Goal: Task Accomplishment & Management: Use online tool/utility

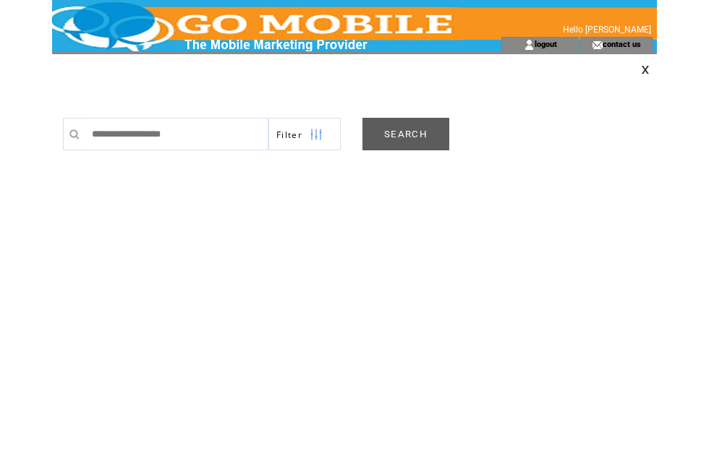
click at [411, 133] on link "SEARCH" at bounding box center [405, 134] width 87 height 33
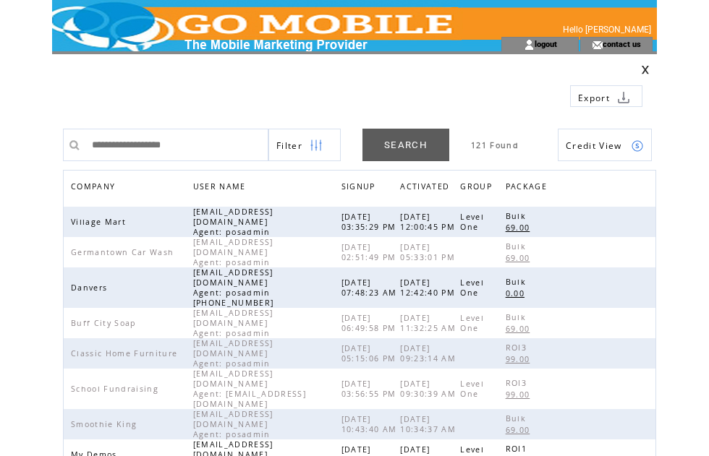
click at [110, 191] on span "COMPANY" at bounding box center [95, 188] width 48 height 21
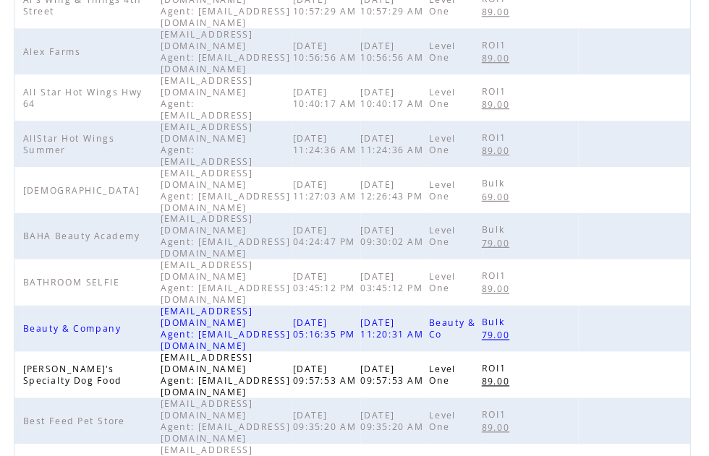
scroll to position [456, 0]
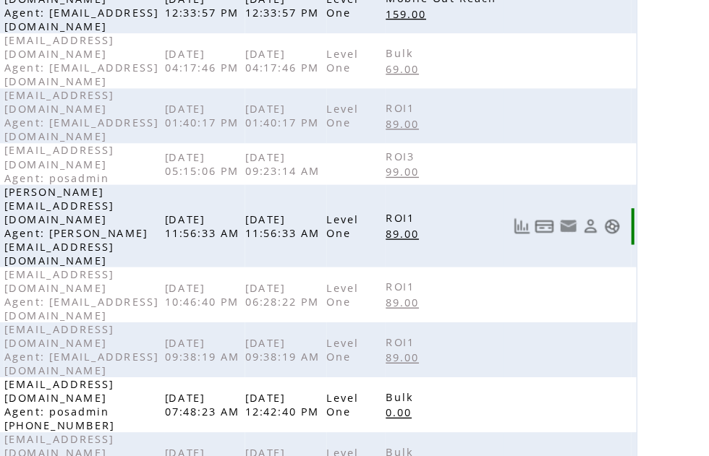
click at [631, 166] on link at bounding box center [637, 172] width 12 height 12
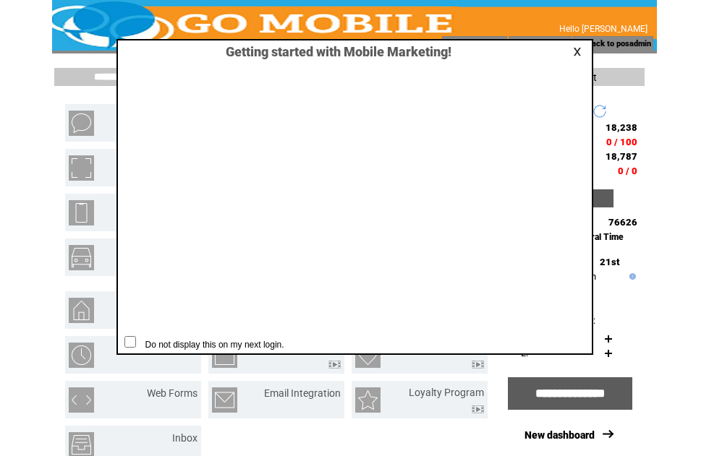
scroll to position [1, 0]
click at [585, 53] on link at bounding box center [579, 51] width 13 height 9
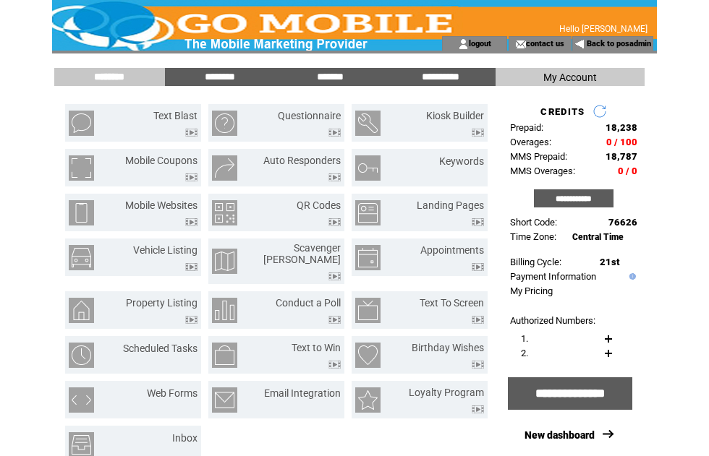
click at [338, 81] on input "*******" at bounding box center [330, 77] width 108 height 12
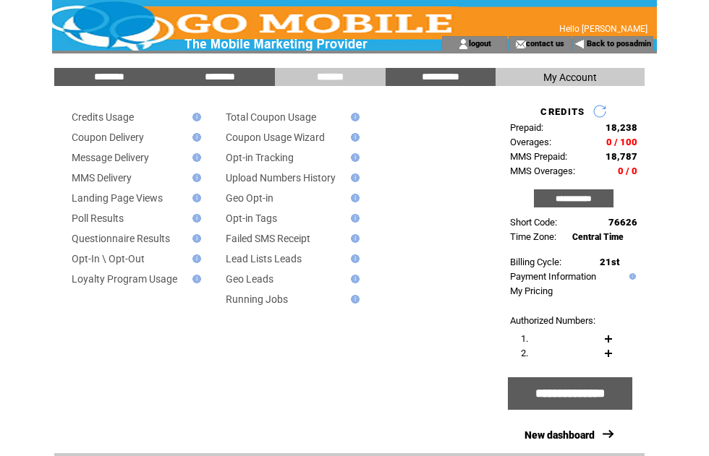
click at [149, 162] on link "Message Delivery" at bounding box center [110, 158] width 77 height 12
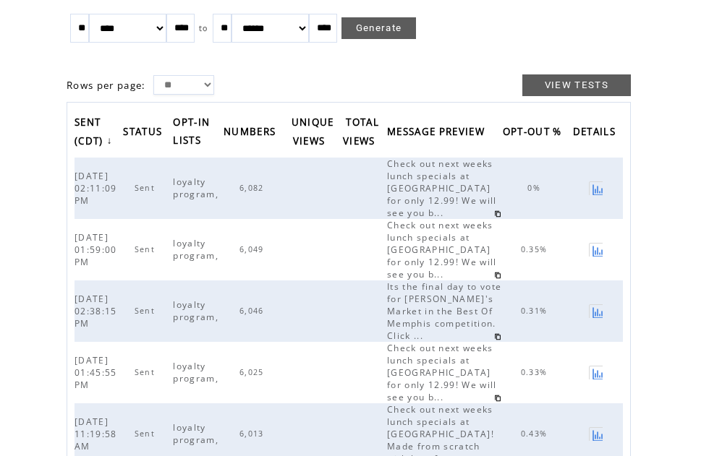
scroll to position [95, 0]
click at [312, 204] on td at bounding box center [314, 187] width 55 height 61
click at [268, 192] on span "6,082" at bounding box center [253, 187] width 28 height 10
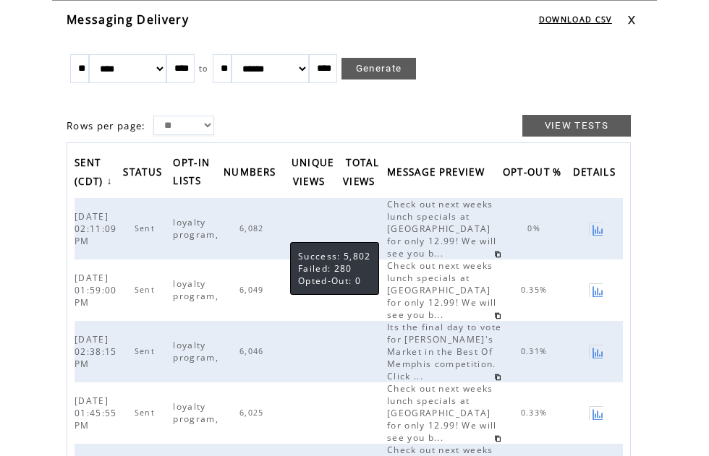
scroll to position [54, 0]
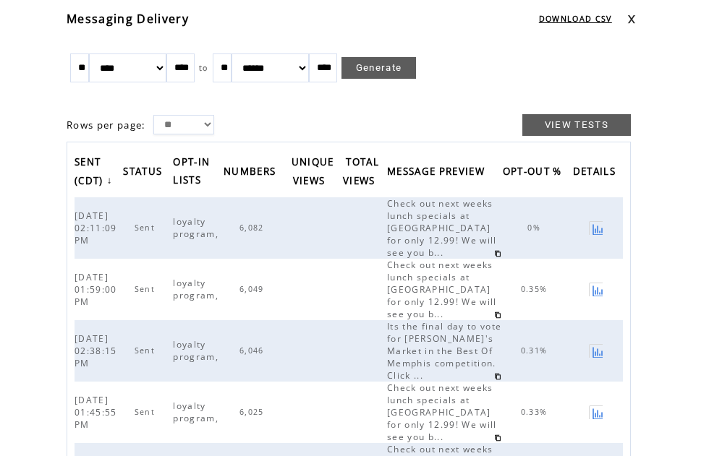
click at [642, 15] on td at bounding box center [642, 19] width 30 height 16
click at [635, 23] on link at bounding box center [631, 18] width 9 height 9
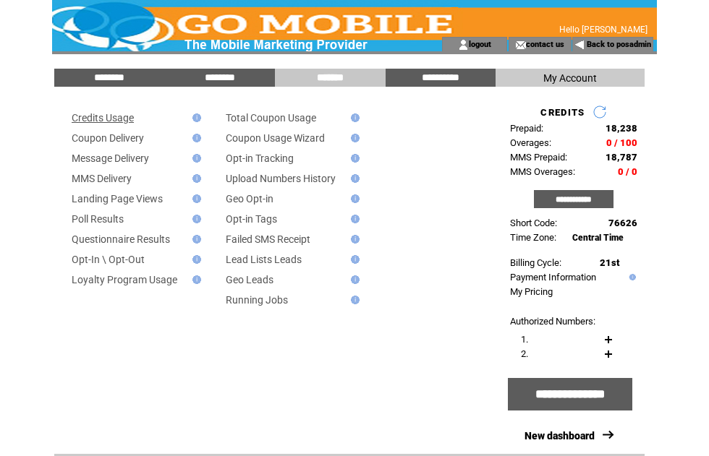
click at [132, 122] on link "Credits Usage" at bounding box center [103, 118] width 62 height 12
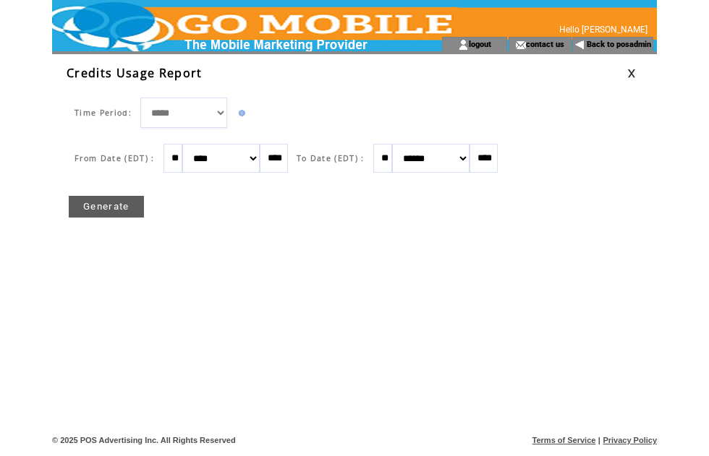
click at [260, 162] on select "******* ******** ***** ***** *** **** **** ****** ********* ******* ******** **…" at bounding box center [220, 158] width 77 height 29
select select "*"
click at [115, 209] on link "Generate" at bounding box center [106, 207] width 75 height 22
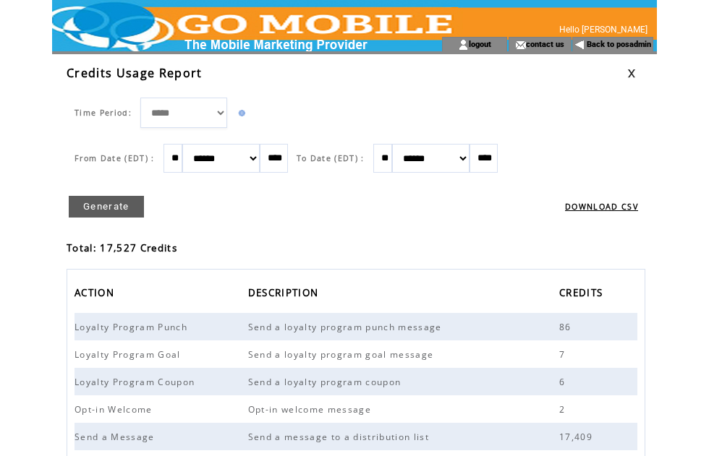
click at [636, 73] on link at bounding box center [631, 73] width 9 height 9
click at [632, 74] on link at bounding box center [631, 73] width 9 height 9
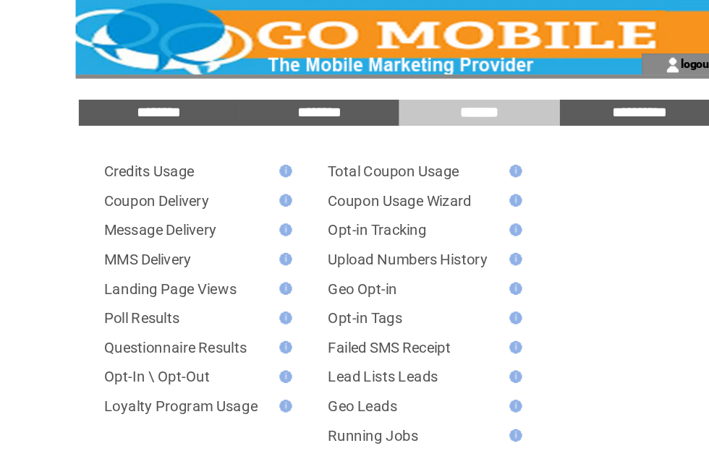
click at [133, 162] on link "Message Delivery" at bounding box center [110, 159] width 77 height 12
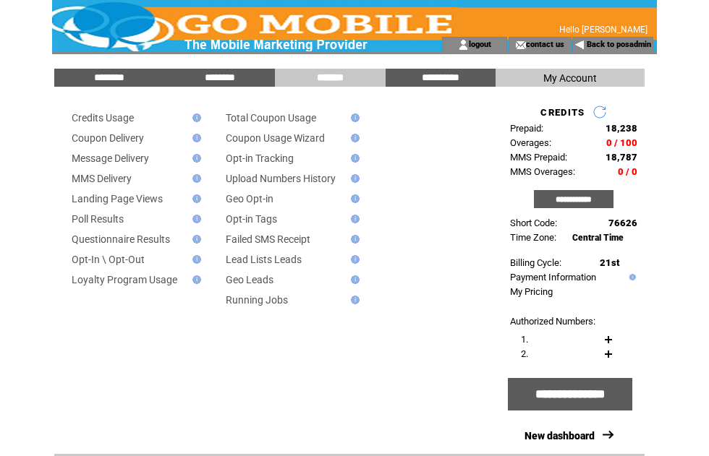
click at [620, 48] on link "Back to posadmin" at bounding box center [619, 44] width 64 height 9
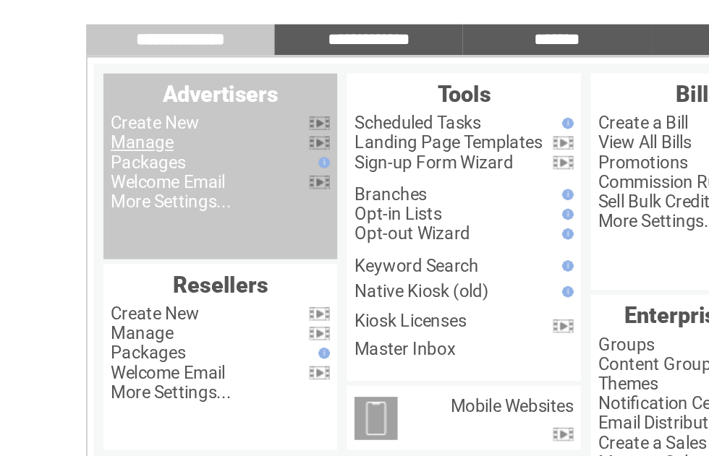
click at [95, 132] on link "Manage" at bounding box center [83, 138] width 37 height 12
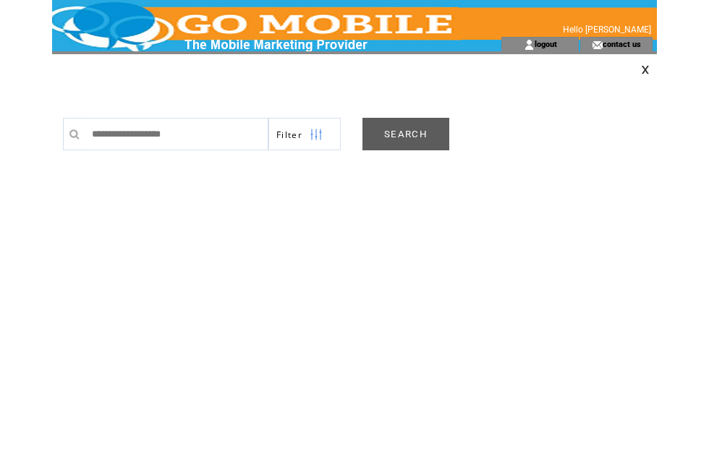
click at [407, 134] on link "SEARCH" at bounding box center [405, 134] width 87 height 33
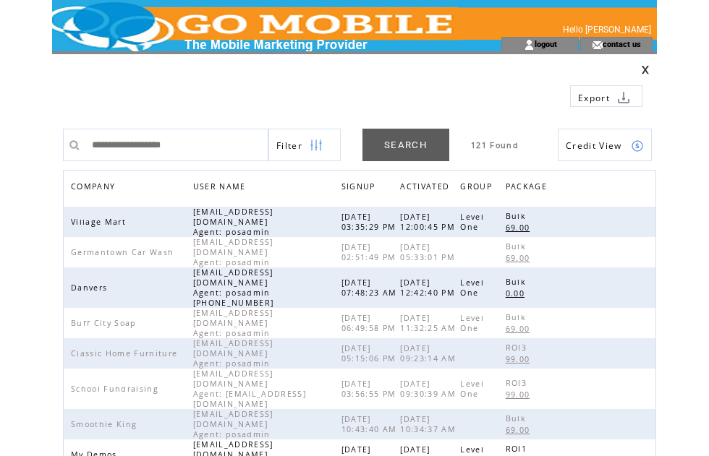
click at [108, 189] on span "COMPANY" at bounding box center [95, 188] width 48 height 21
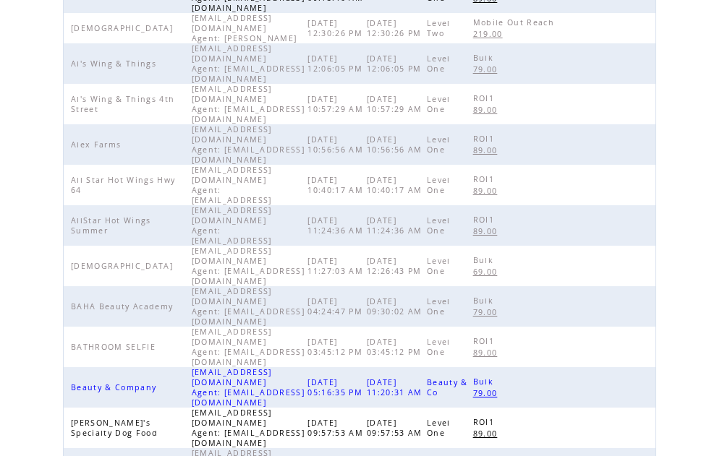
scroll to position [449, 0]
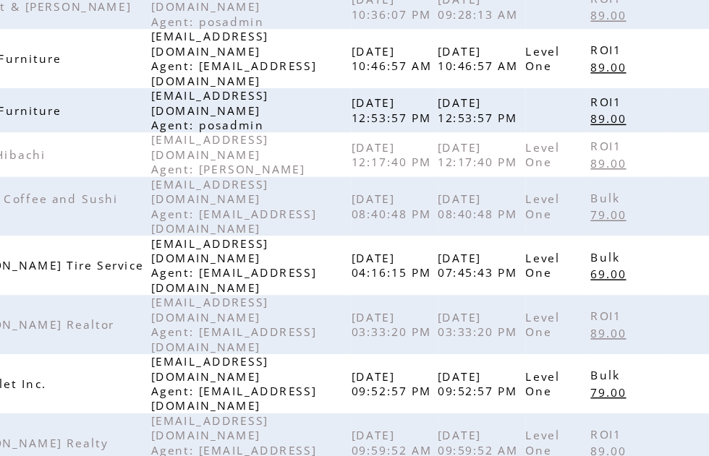
scroll to position [456, 0]
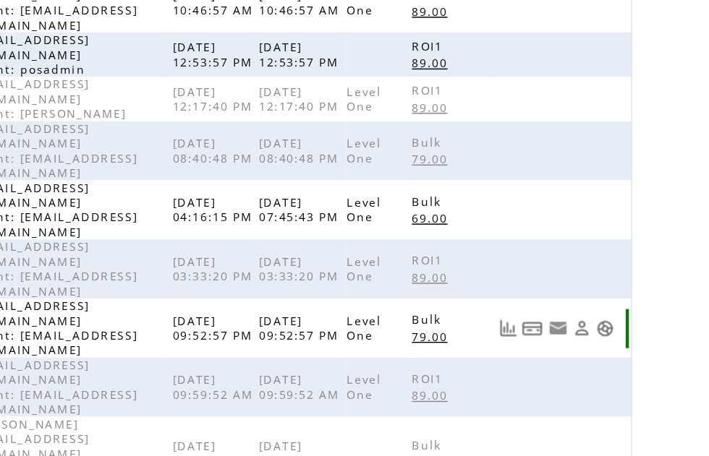
click at [631, 363] on link at bounding box center [637, 369] width 12 height 12
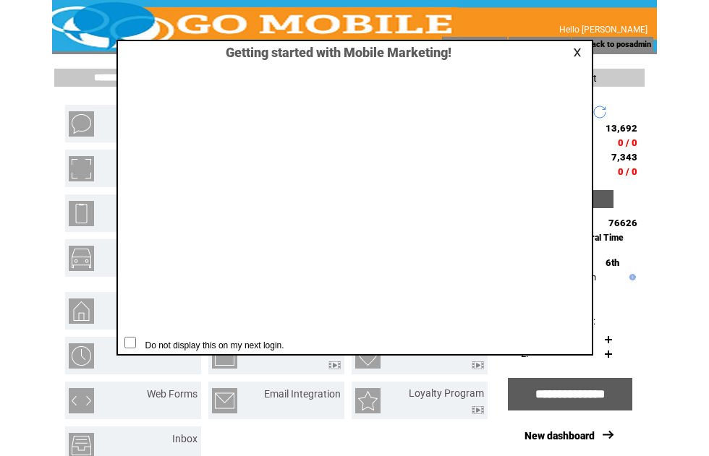
scroll to position [1, 0]
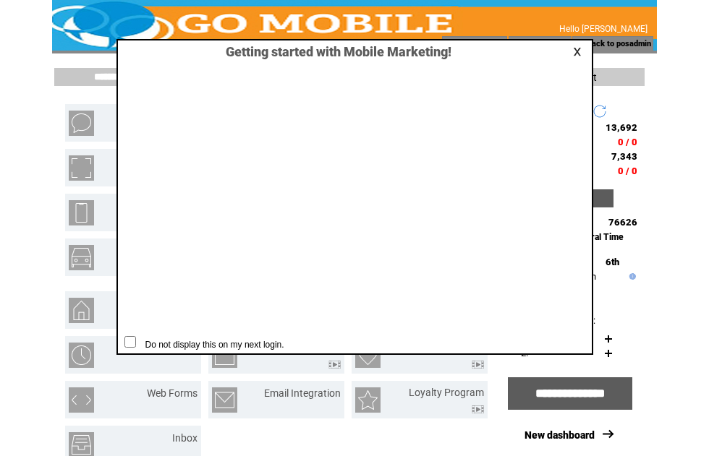
click at [574, 59] on td at bounding box center [564, 51] width 47 height 15
click at [576, 53] on link at bounding box center [579, 51] width 13 height 9
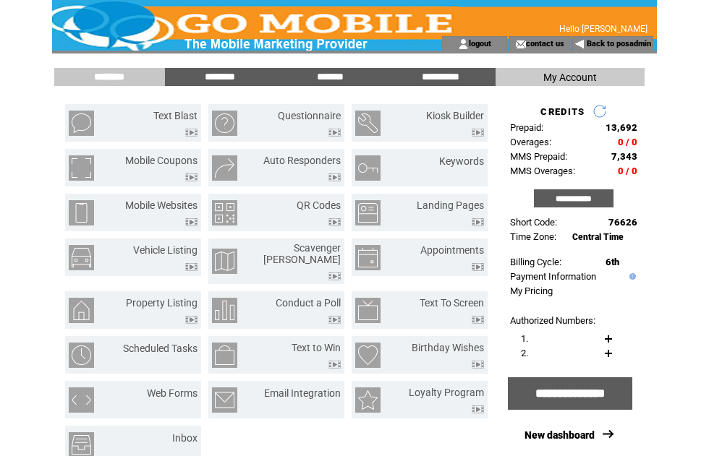
click at [328, 82] on input "*******" at bounding box center [330, 77] width 108 height 12
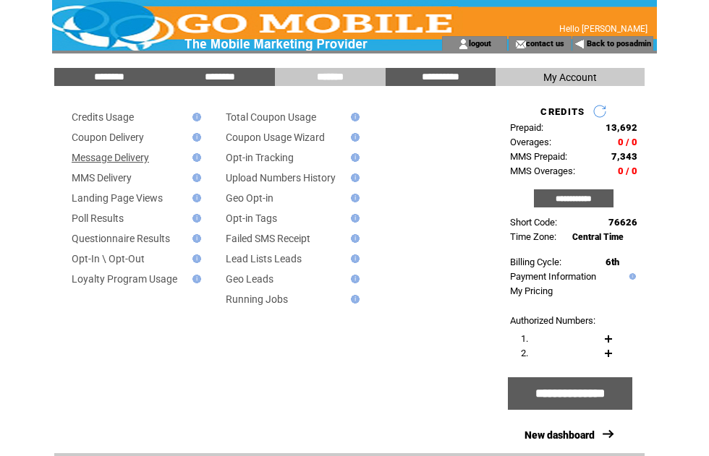
click at [145, 163] on link "Message Delivery" at bounding box center [110, 158] width 77 height 12
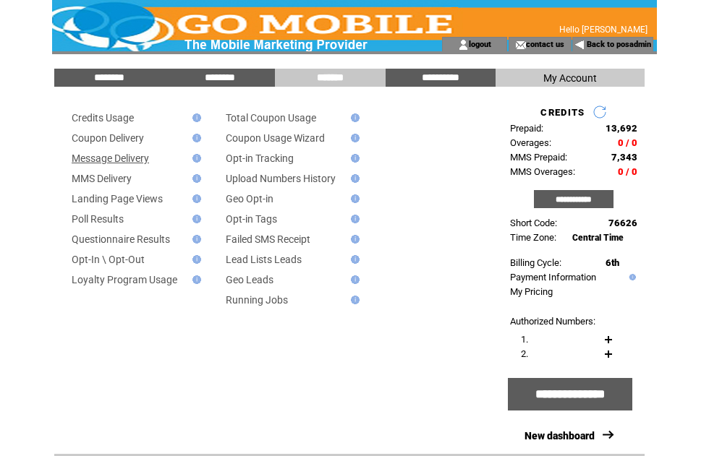
scroll to position [0, 0]
click at [105, 65] on div "**********" at bounding box center [354, 353] width 605 height 598
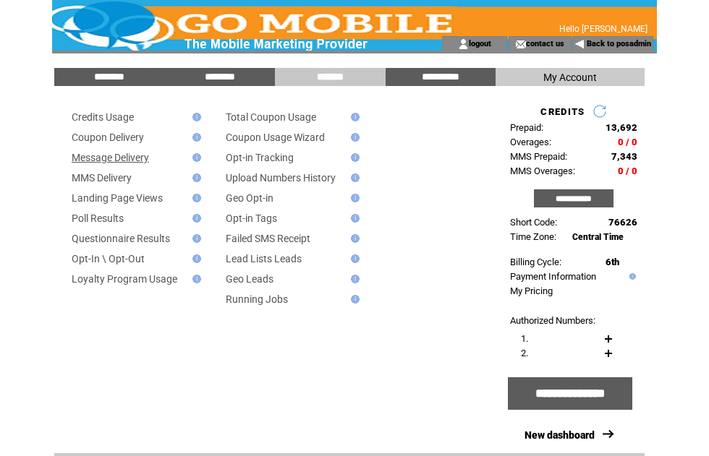
click at [111, 79] on input "********" at bounding box center [109, 77] width 108 height 12
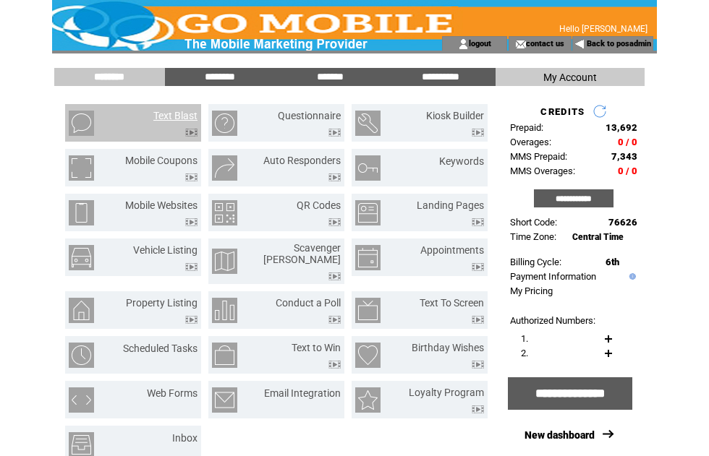
click at [185, 120] on link "Text Blast" at bounding box center [175, 116] width 44 height 12
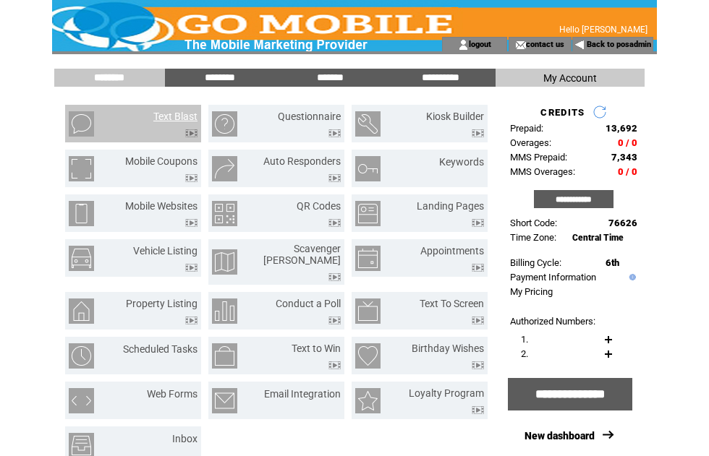
click at [341, 78] on input "*******" at bounding box center [330, 78] width 108 height 12
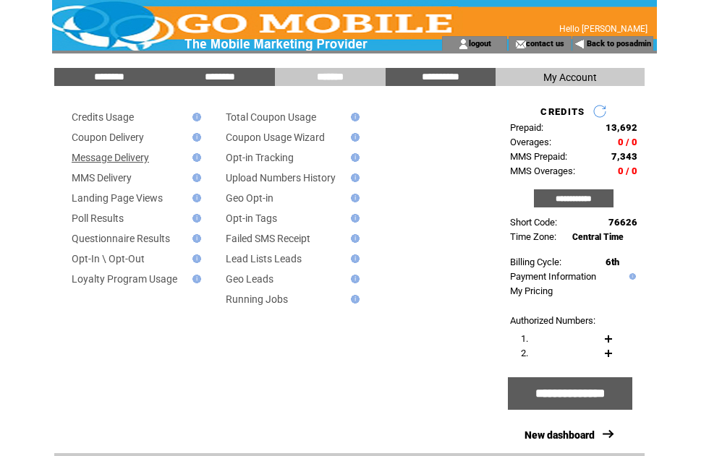
click at [148, 161] on link "Message Delivery" at bounding box center [110, 158] width 77 height 12
click at [148, 175] on td "MMS Delivery" at bounding box center [124, 178] width 127 height 12
click at [149, 160] on link "Message Delivery" at bounding box center [110, 158] width 77 height 12
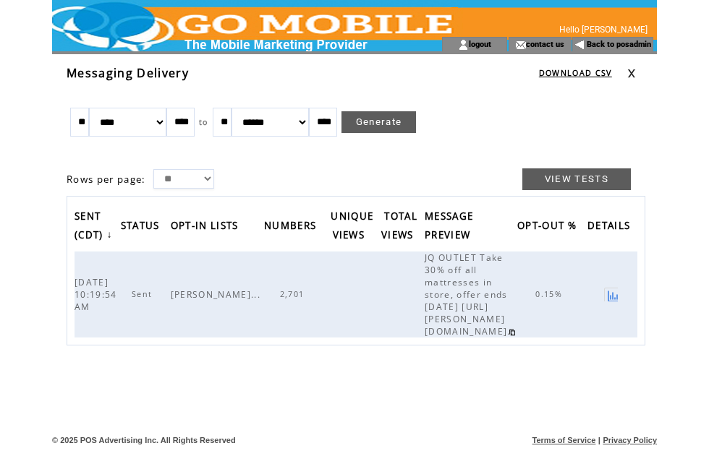
click at [280, 299] on span "2,701" at bounding box center [294, 294] width 28 height 10
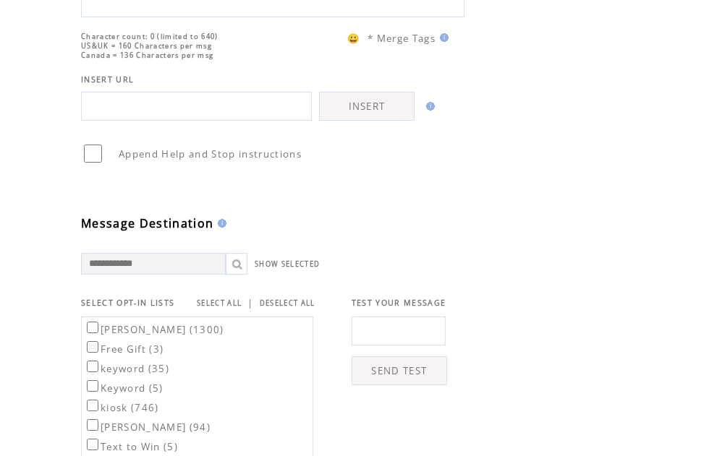
scroll to position [223, 0]
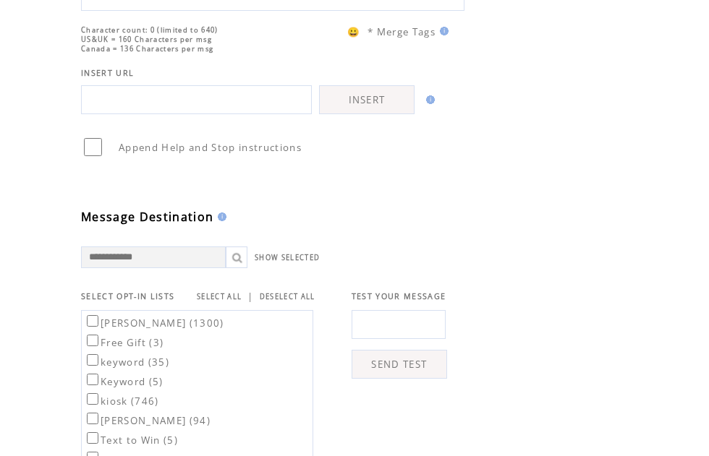
click at [236, 302] on link "SELECT ALL" at bounding box center [219, 296] width 45 height 9
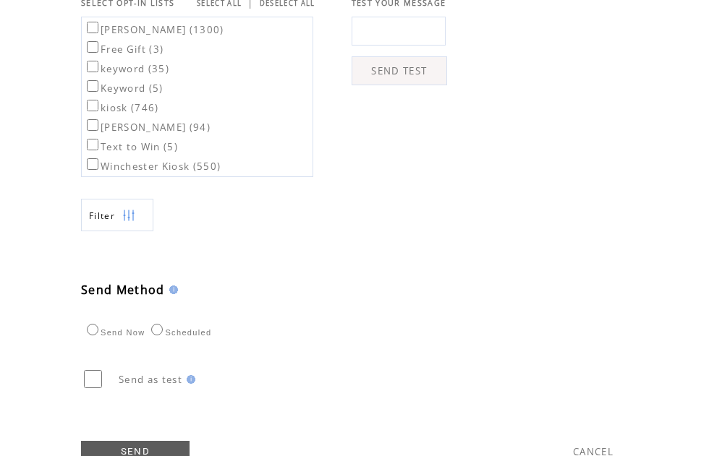
scroll to position [517, 0]
click at [135, 231] on img at bounding box center [128, 215] width 13 height 33
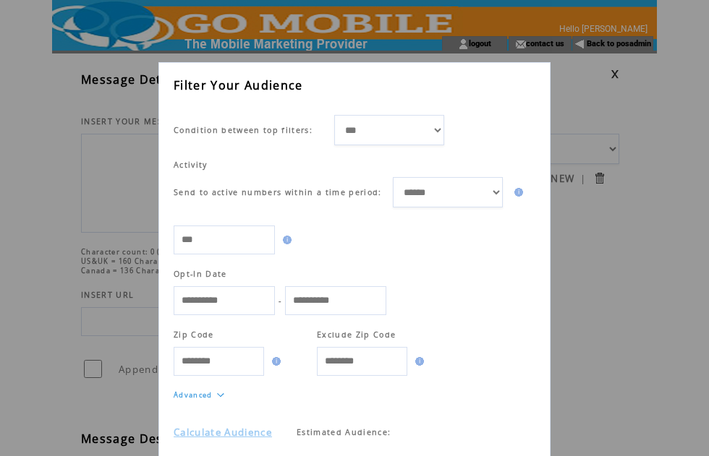
scroll to position [24, 0]
click at [254, 440] on link "Calculate Audience" at bounding box center [223, 433] width 98 height 13
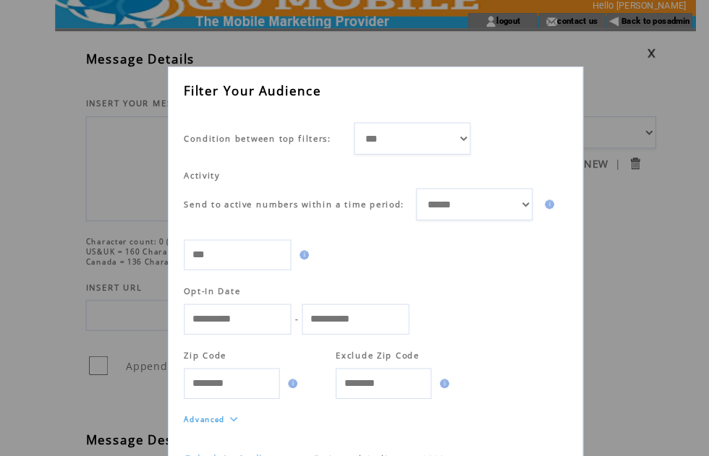
scroll to position [0, 0]
